Goal: Task Accomplishment & Management: Use online tool/utility

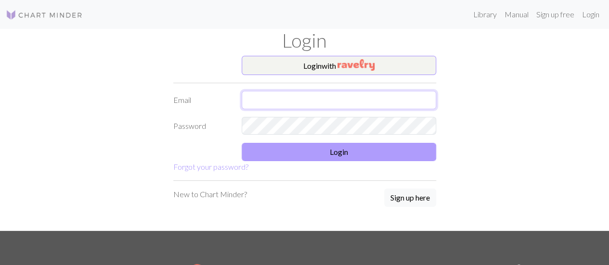
type input "boudaud.lea@gmail.com"
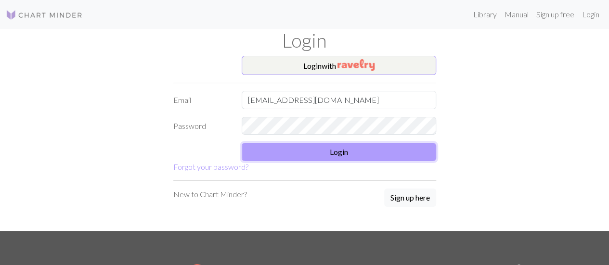
click at [286, 150] on button "Login" at bounding box center [339, 152] width 194 height 18
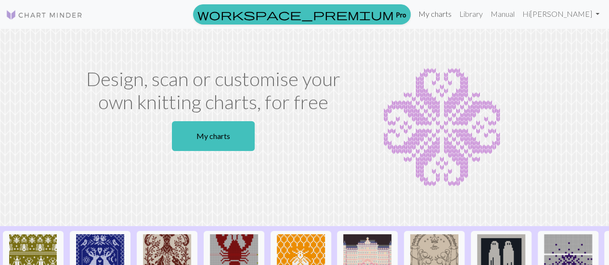
click at [454, 8] on link "My charts" at bounding box center [434, 13] width 41 height 19
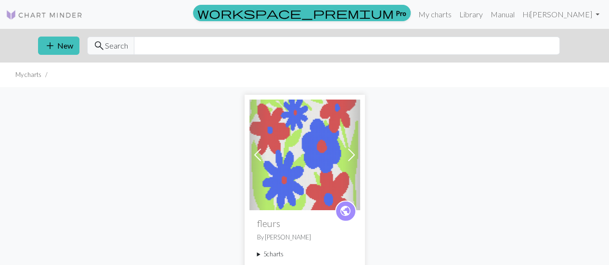
click at [319, 160] on img at bounding box center [304, 155] width 111 height 111
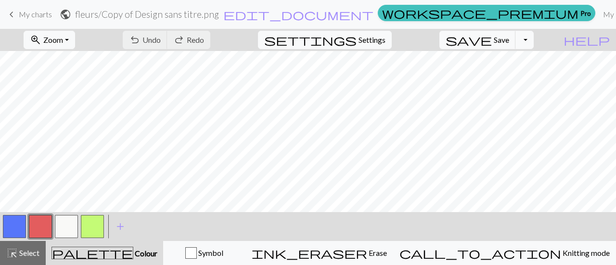
click at [25, 14] on span "My charts" at bounding box center [35, 14] width 33 height 9
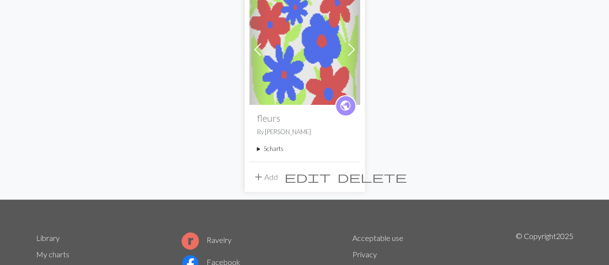
scroll to position [104, 0]
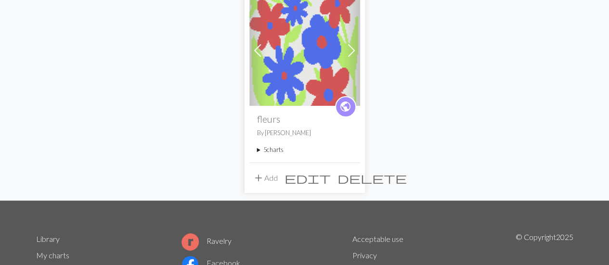
click at [272, 151] on summary "5 charts" at bounding box center [304, 149] width 95 height 9
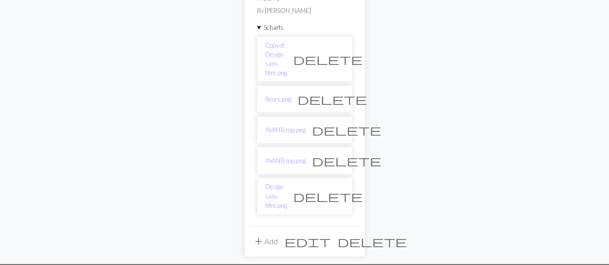
scroll to position [235, 0]
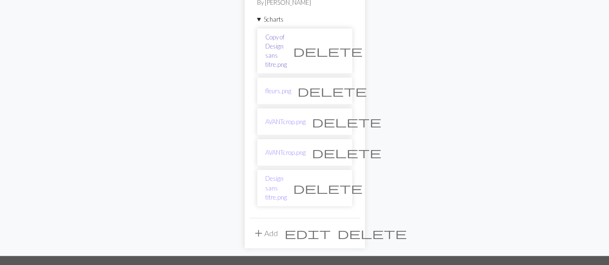
click at [286, 40] on link "Copy of Design sans titre.png" at bounding box center [276, 51] width 22 height 37
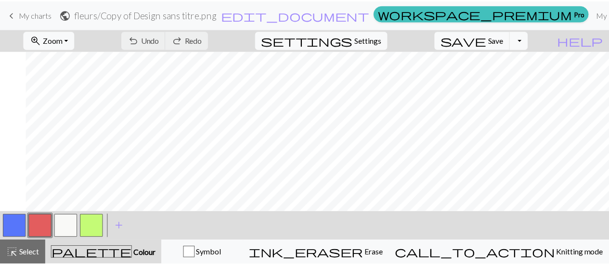
scroll to position [0, 446]
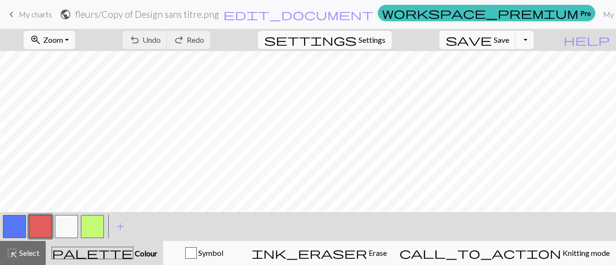
click at [33, 14] on span "My charts" at bounding box center [35, 14] width 33 height 9
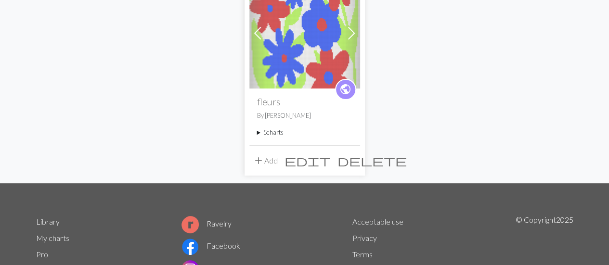
scroll to position [123, 0]
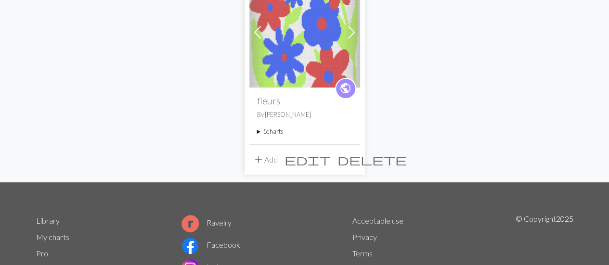
click at [275, 132] on summary "5 charts" at bounding box center [304, 131] width 95 height 9
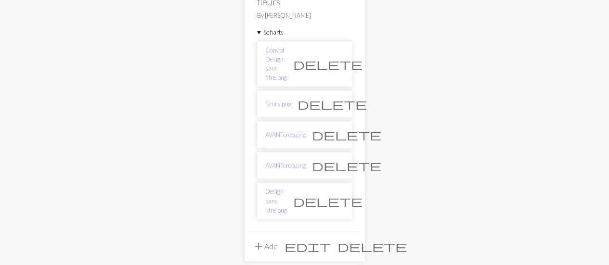
scroll to position [225, 0]
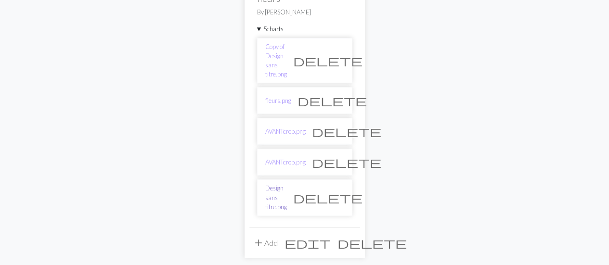
click at [285, 184] on link "Design sans titre.png" at bounding box center [276, 198] width 22 height 28
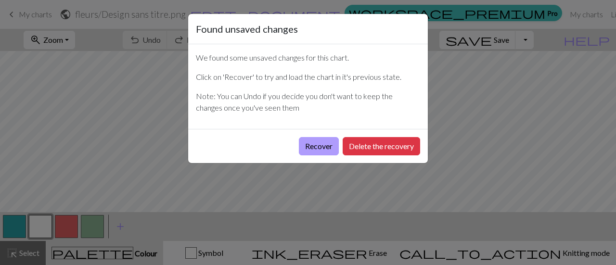
click at [318, 148] on button "Recover" at bounding box center [319, 146] width 40 height 18
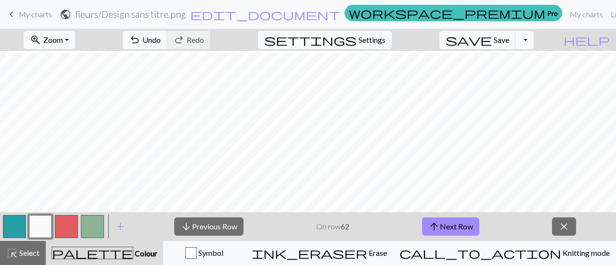
scroll to position [409, 0]
click at [434, 228] on span "arrow_upward" at bounding box center [434, 226] width 12 height 13
